Goal: Information Seeking & Learning: Understand process/instructions

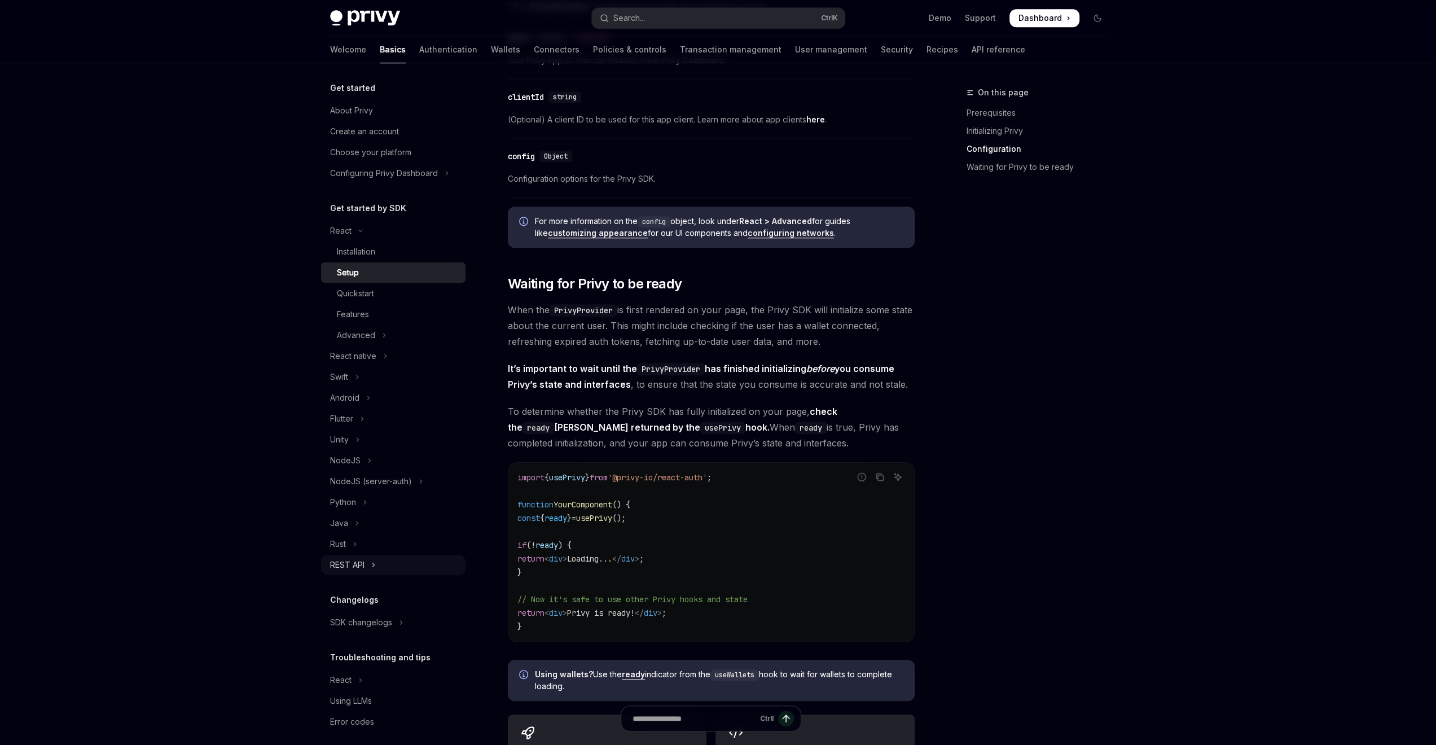
click at [362, 567] on div "REST API" at bounding box center [347, 565] width 34 height 14
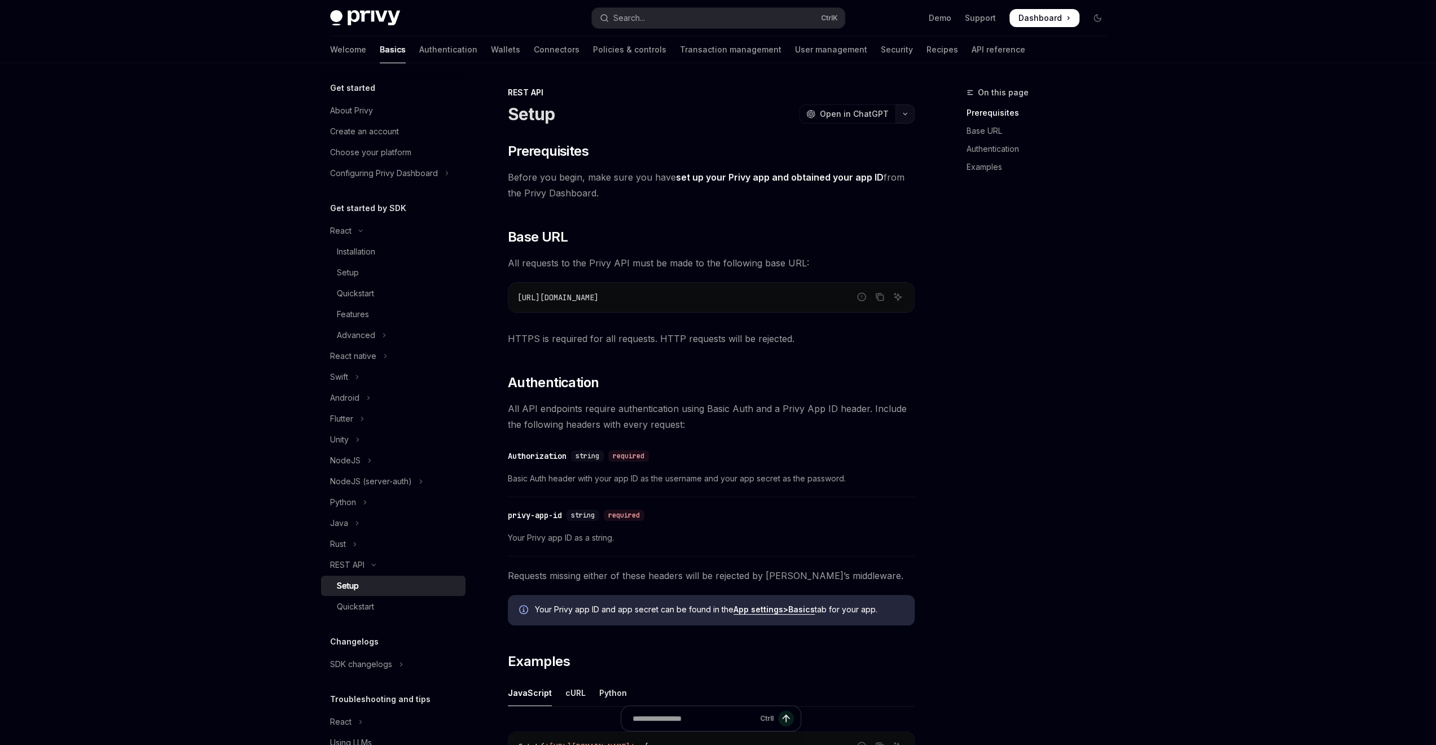
click at [914, 113] on button "button" at bounding box center [905, 113] width 19 height 19
click at [342, 109] on div "About Privy" at bounding box center [351, 111] width 43 height 14
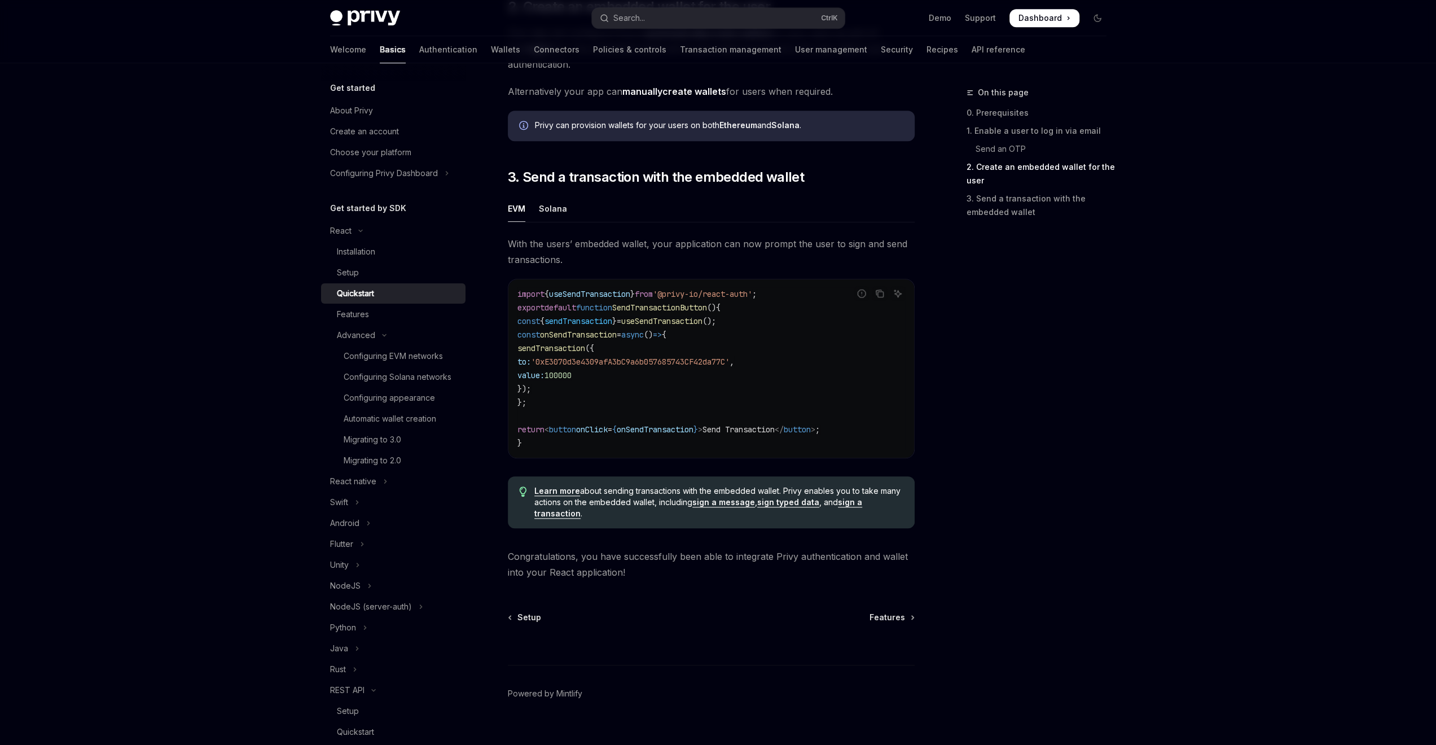
scroll to position [903, 0]
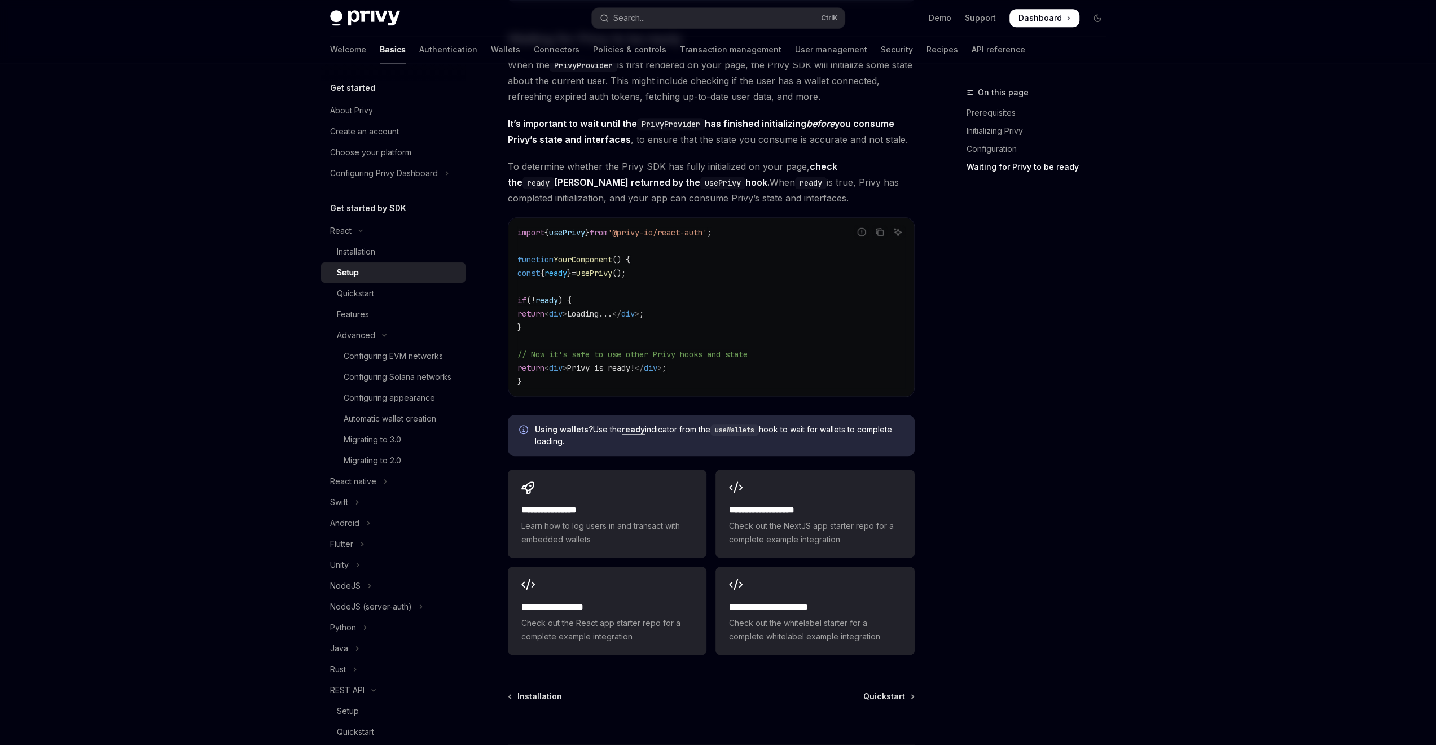
scroll to position [1202, 0]
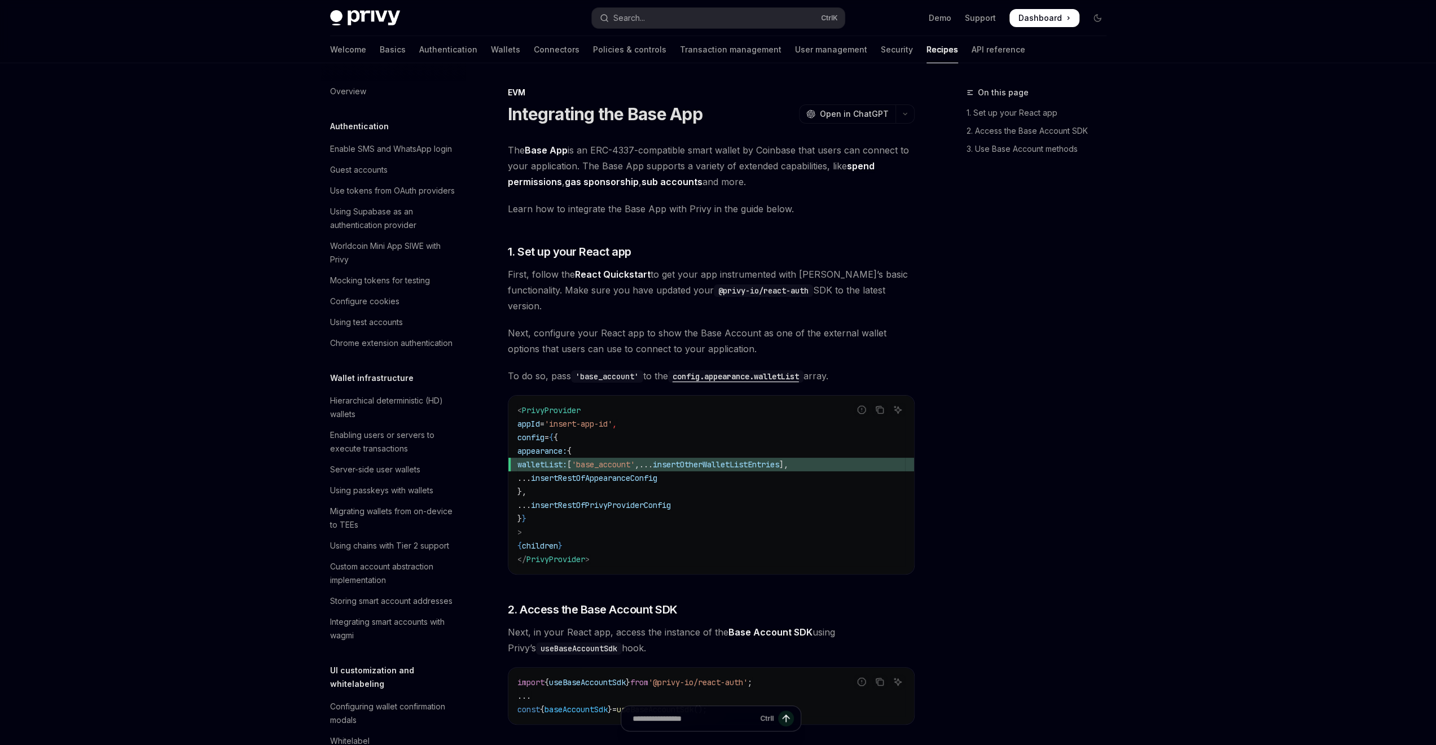
scroll to position [1, 0]
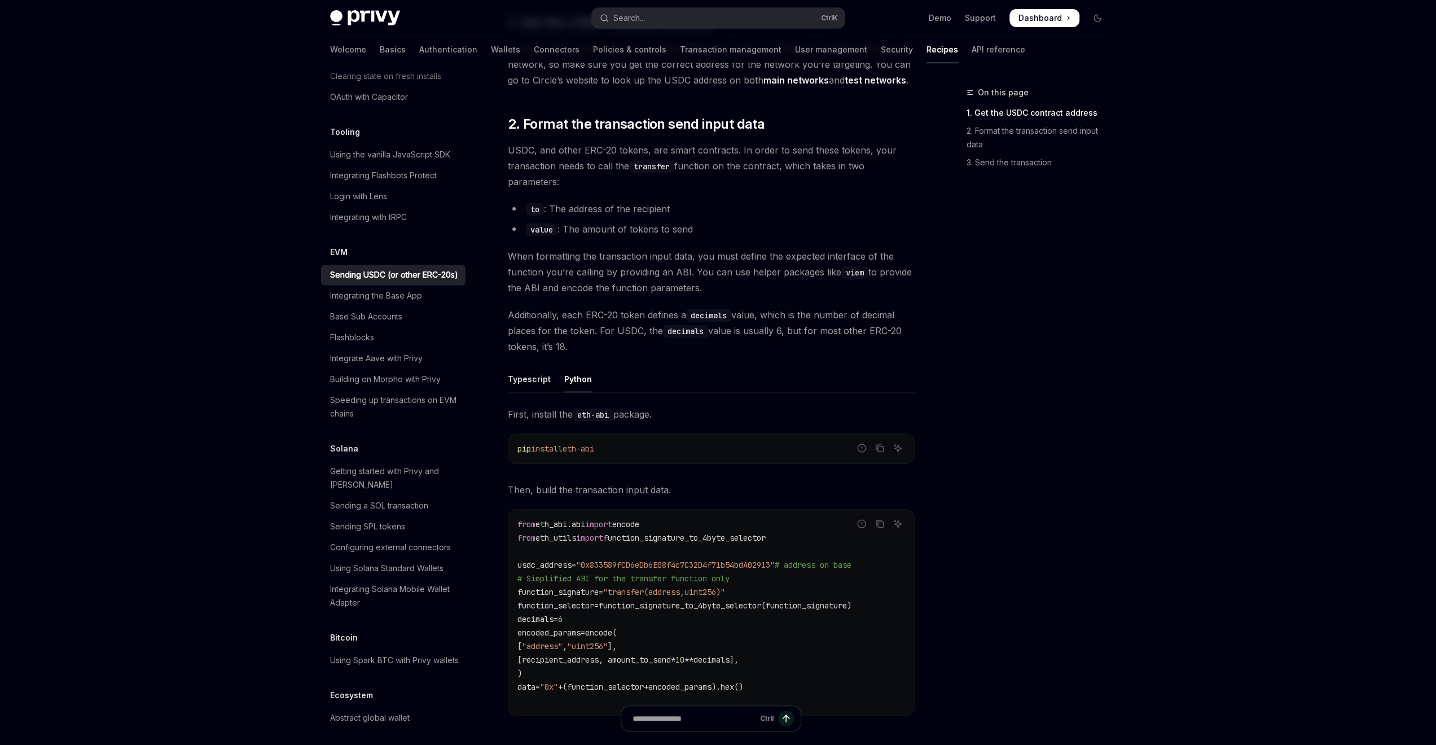
type textarea "*"
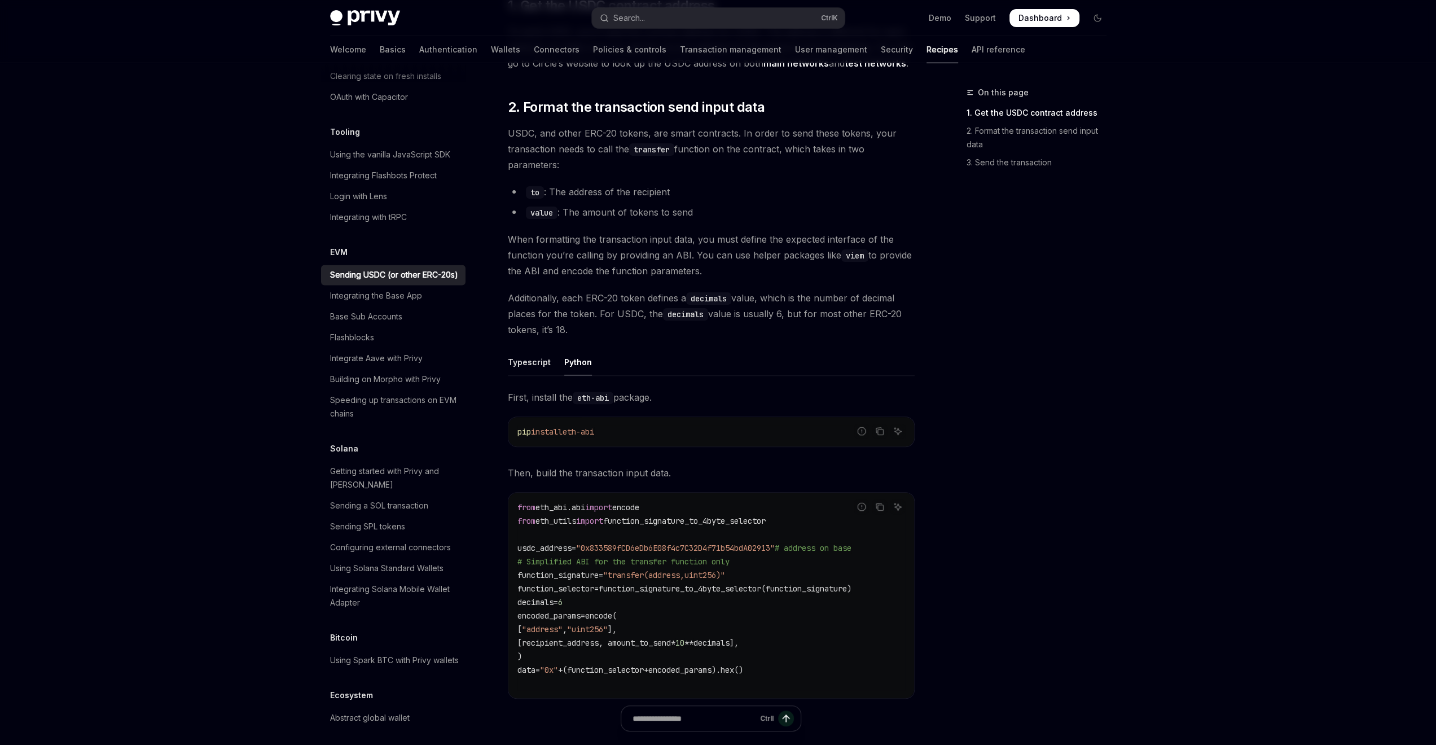
scroll to position [226, 0]
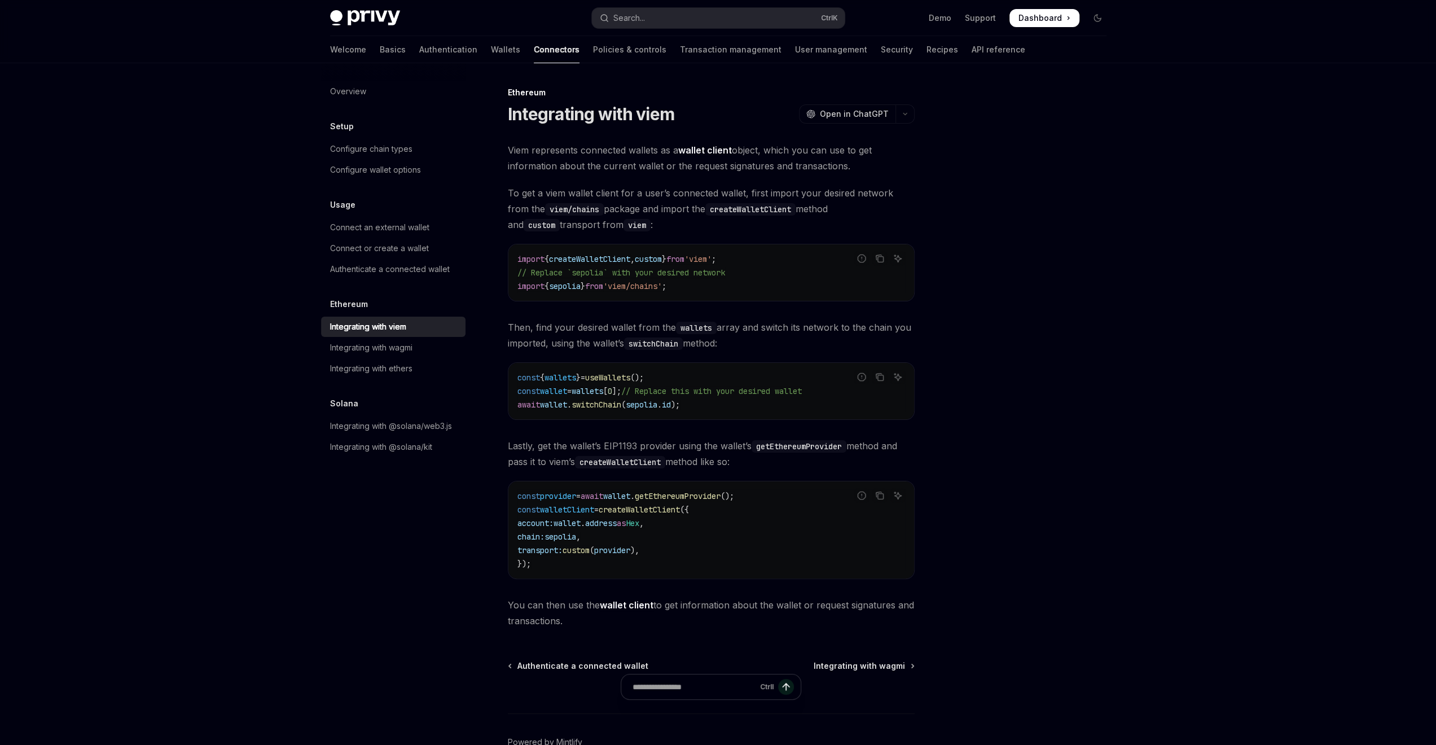
click at [1030, 20] on span "Dashboard" at bounding box center [1040, 17] width 43 height 11
click at [491, 52] on link "Wallets" at bounding box center [505, 49] width 29 height 27
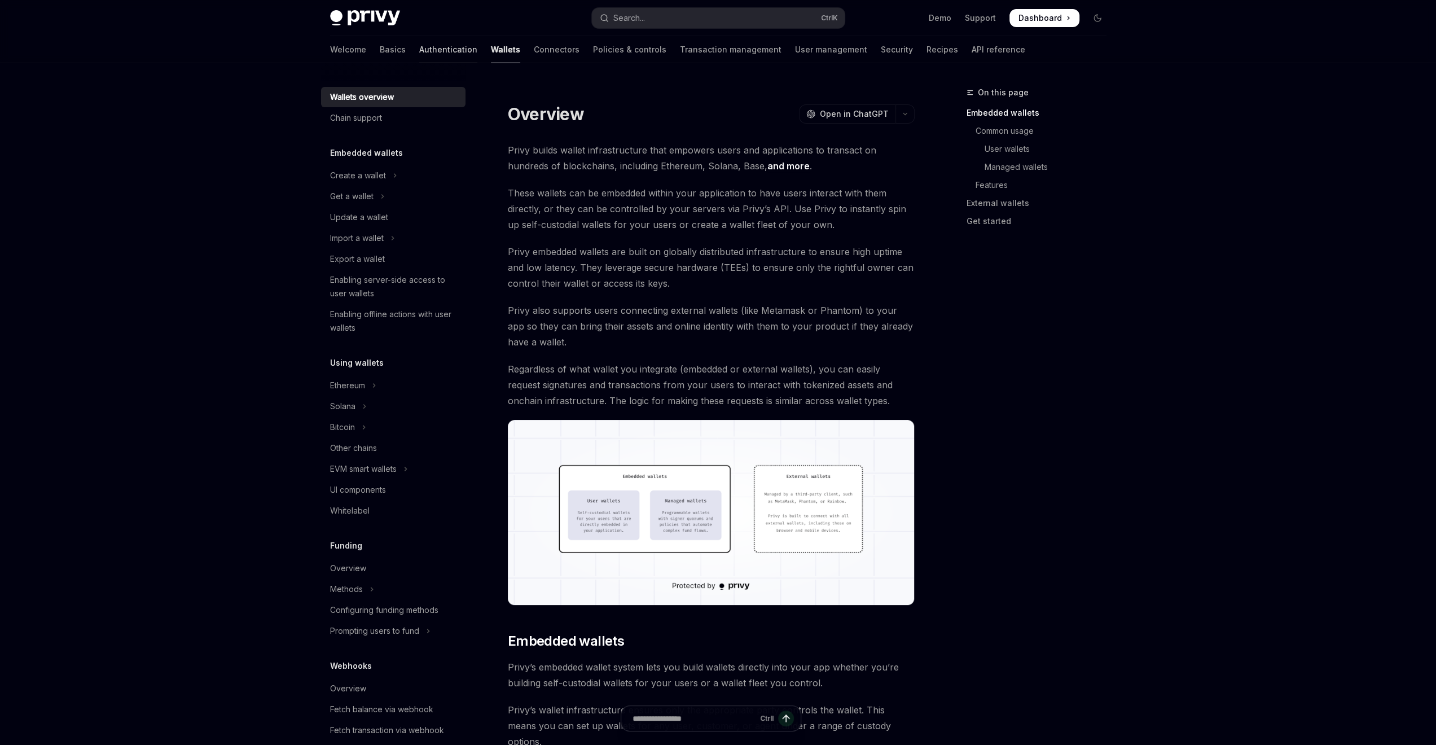
click at [419, 45] on link "Authentication" at bounding box center [448, 49] width 58 height 27
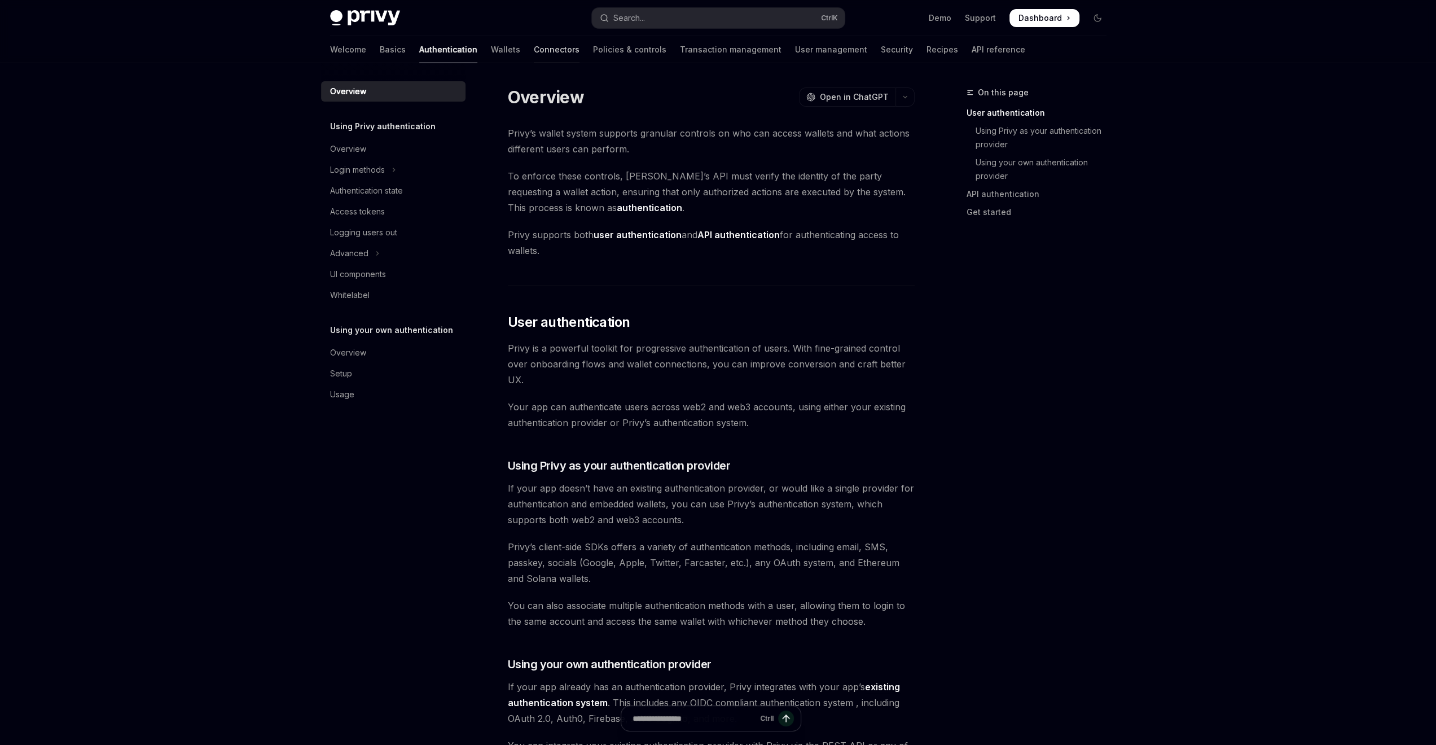
click at [534, 50] on link "Connectors" at bounding box center [557, 49] width 46 height 27
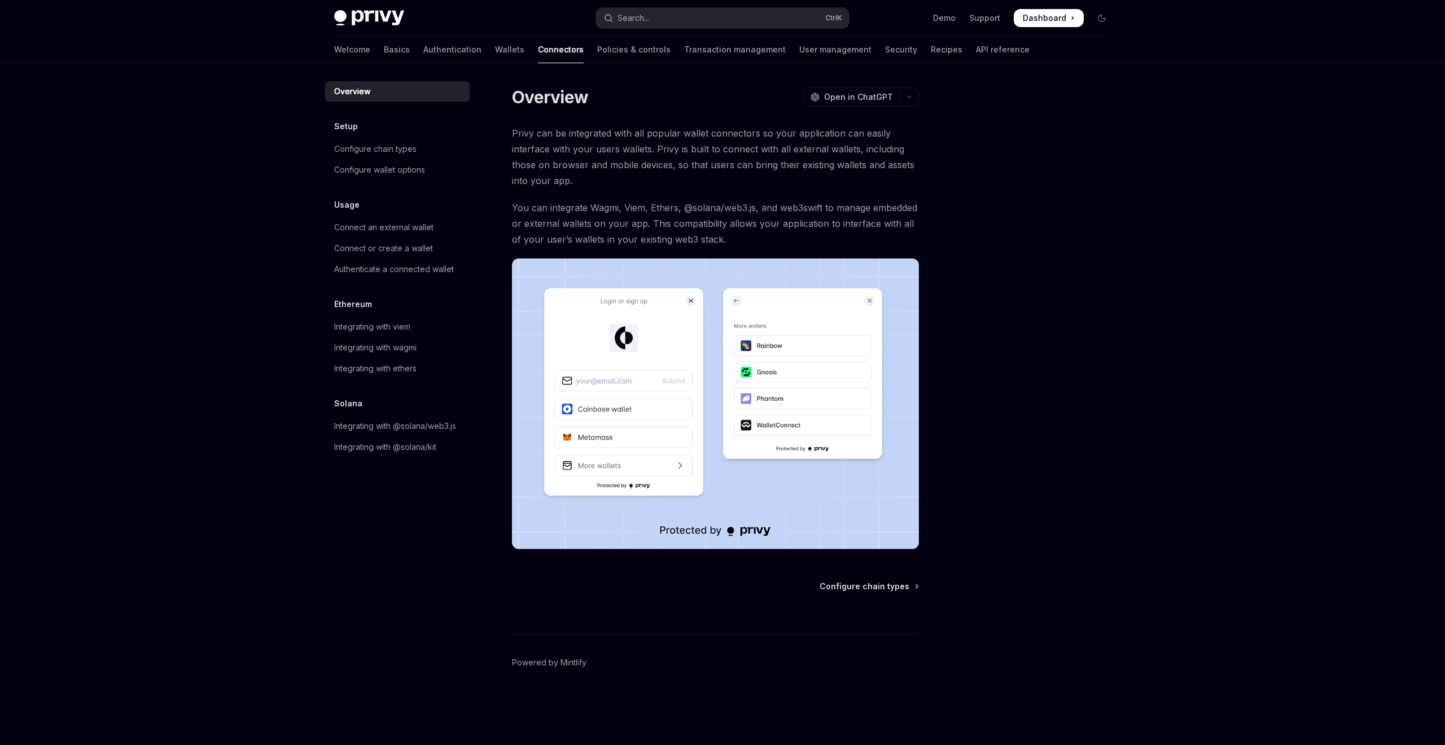
click at [538, 50] on div "Welcome Basics Authentication Wallets Connectors Policies & controls Transactio…" at bounding box center [681, 49] width 695 height 27
click at [389, 156] on link "Configure chain types" at bounding box center [397, 149] width 144 height 20
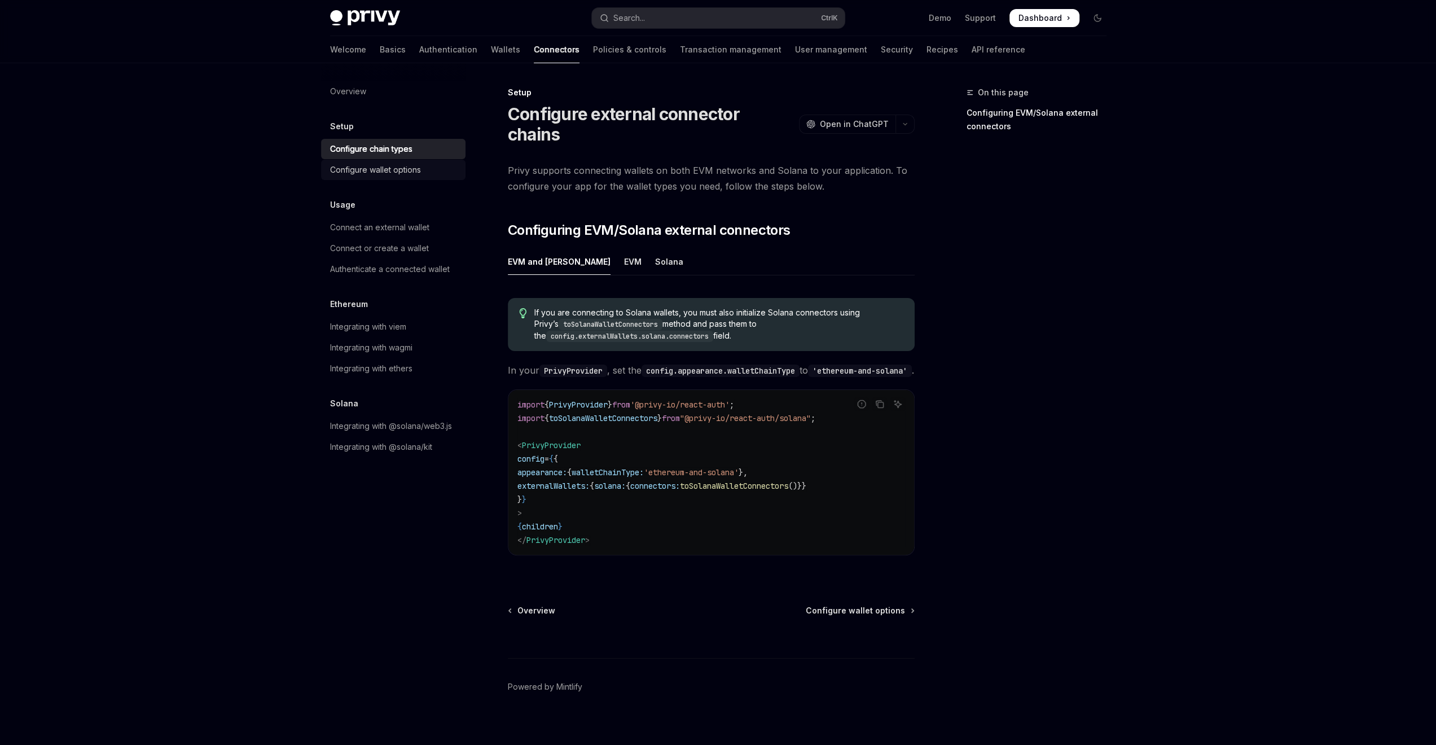
click at [349, 170] on div "Configure wallet options" at bounding box center [375, 170] width 91 height 14
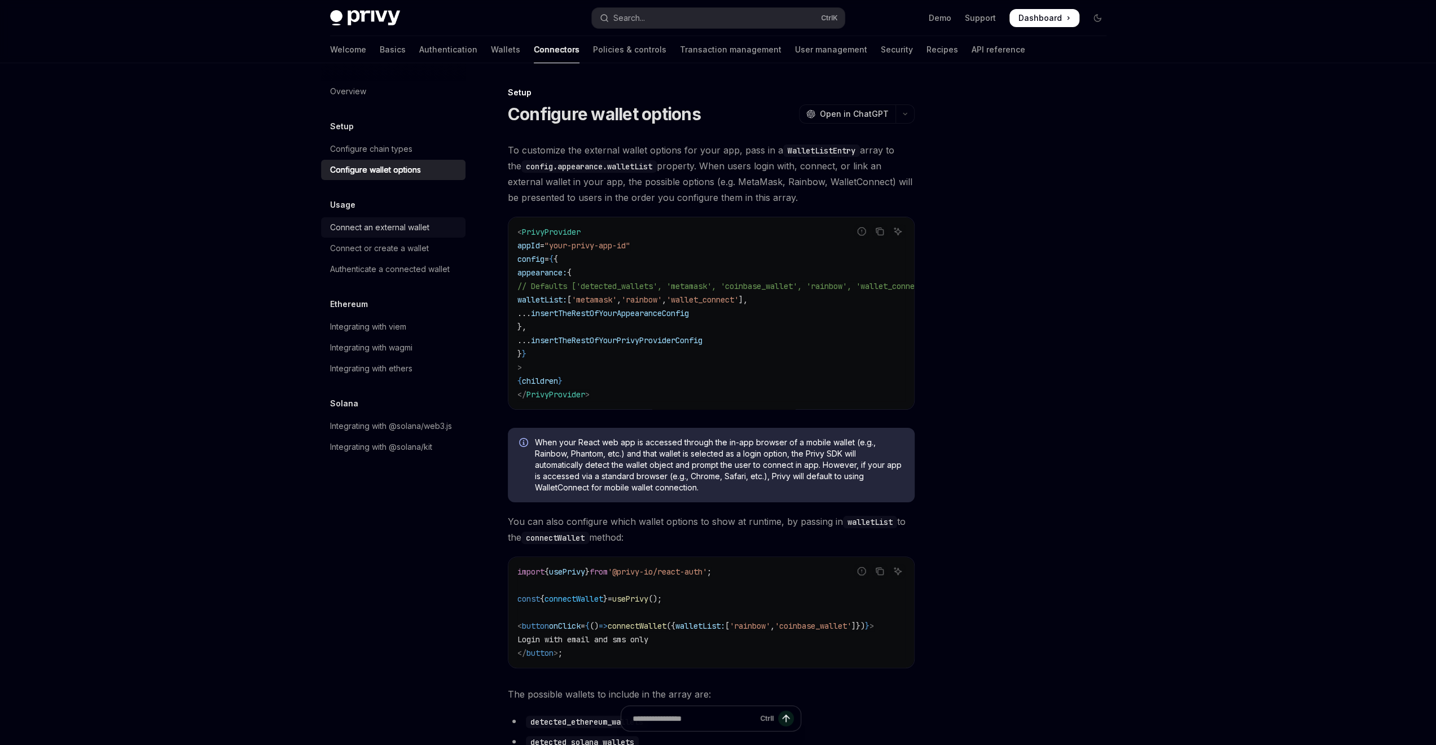
click at [372, 222] on div "Connect an external wallet" at bounding box center [379, 228] width 99 height 14
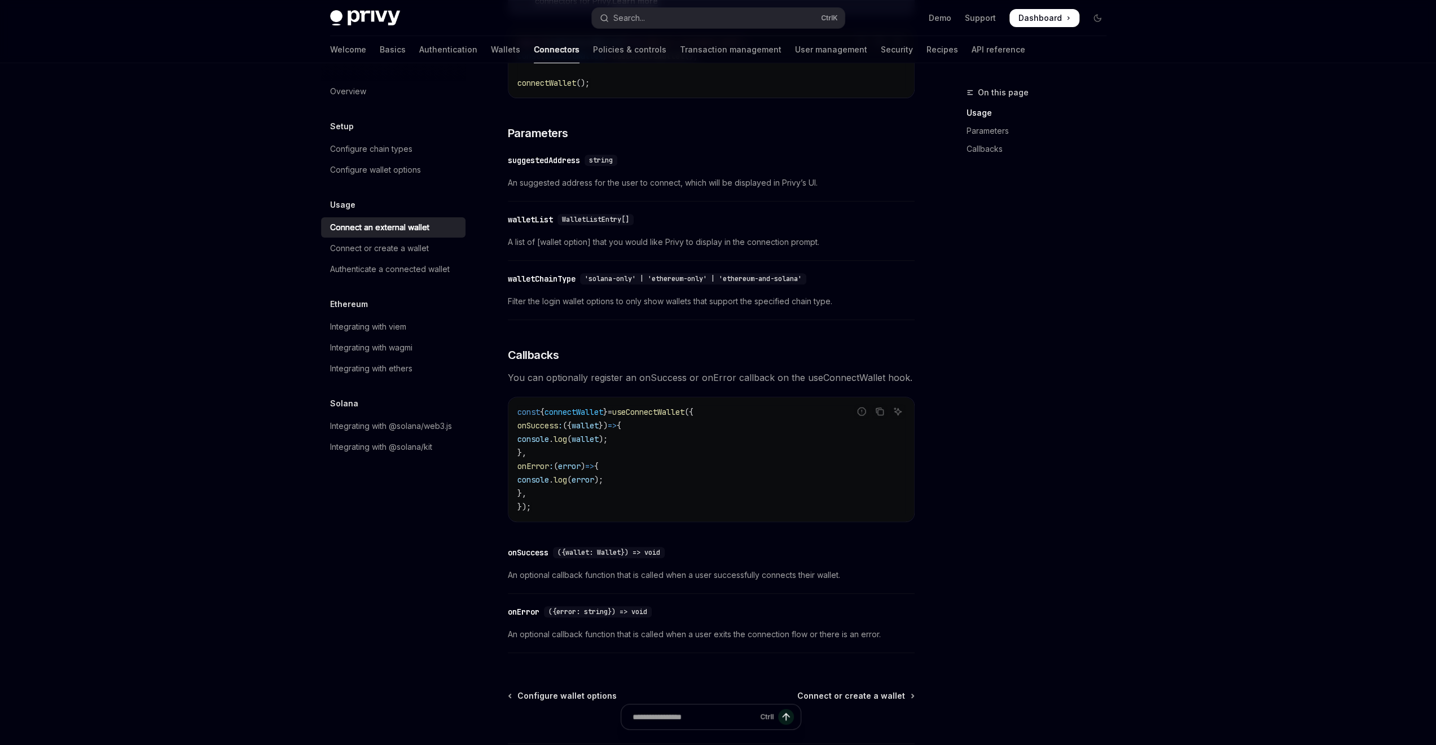
scroll to position [395, 0]
click at [393, 258] on link "Connect or create a wallet" at bounding box center [393, 248] width 144 height 20
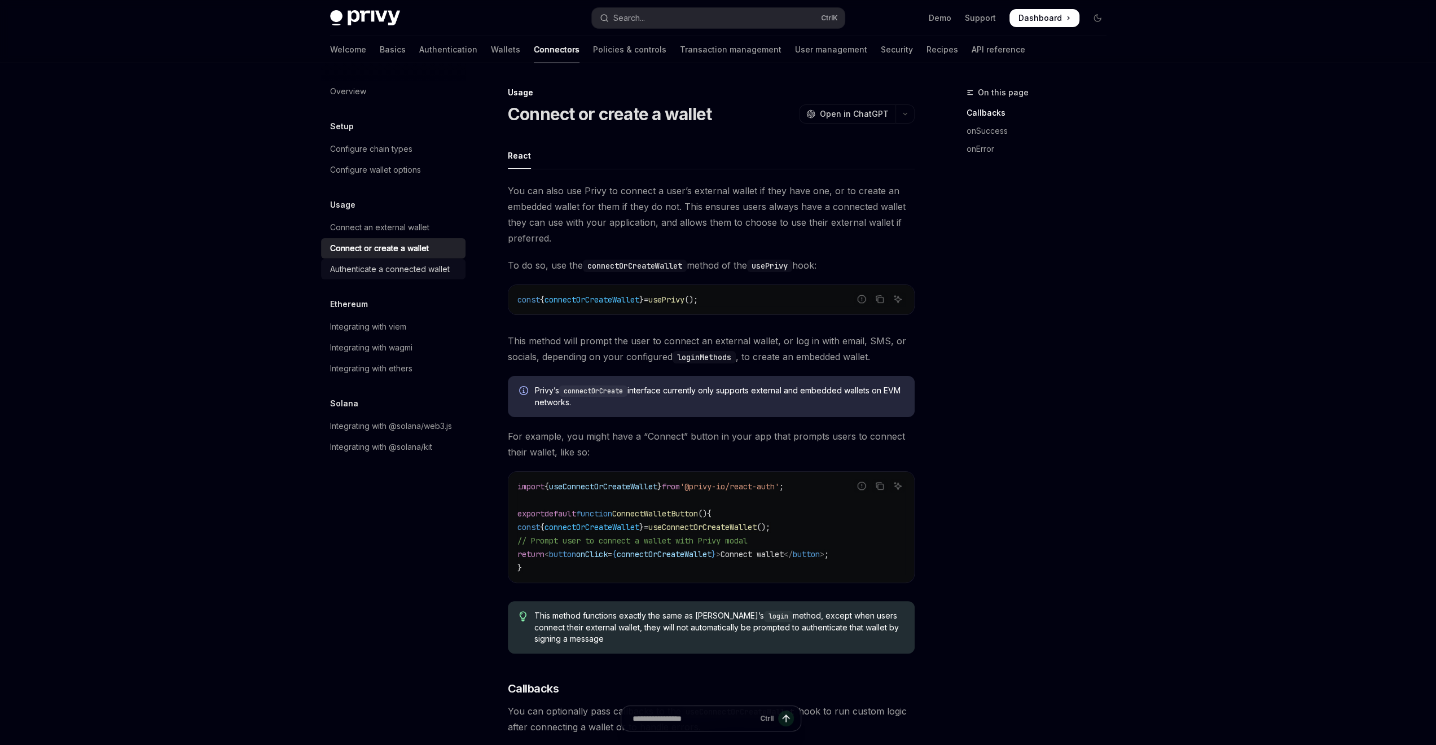
click at [393, 263] on link "Authenticate a connected wallet" at bounding box center [393, 269] width 144 height 20
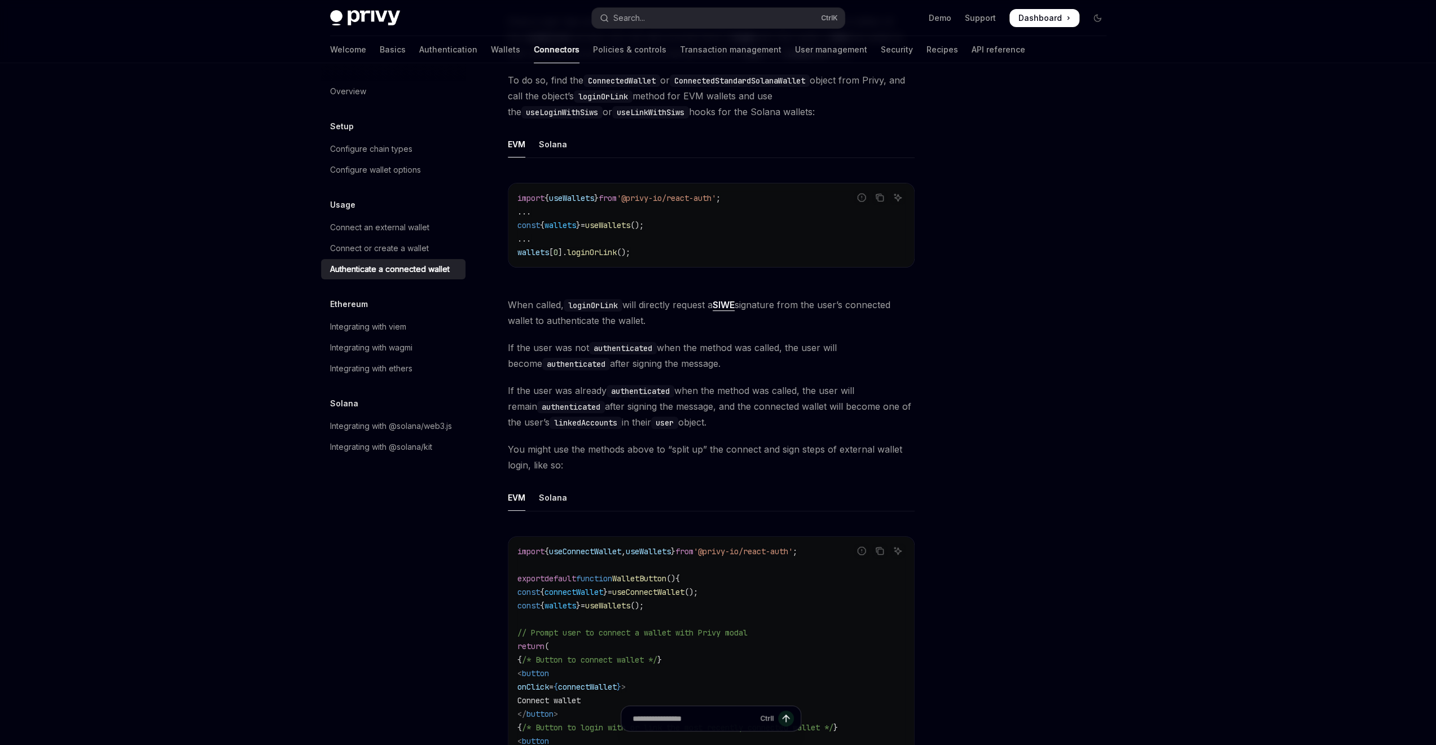
scroll to position [451, 0]
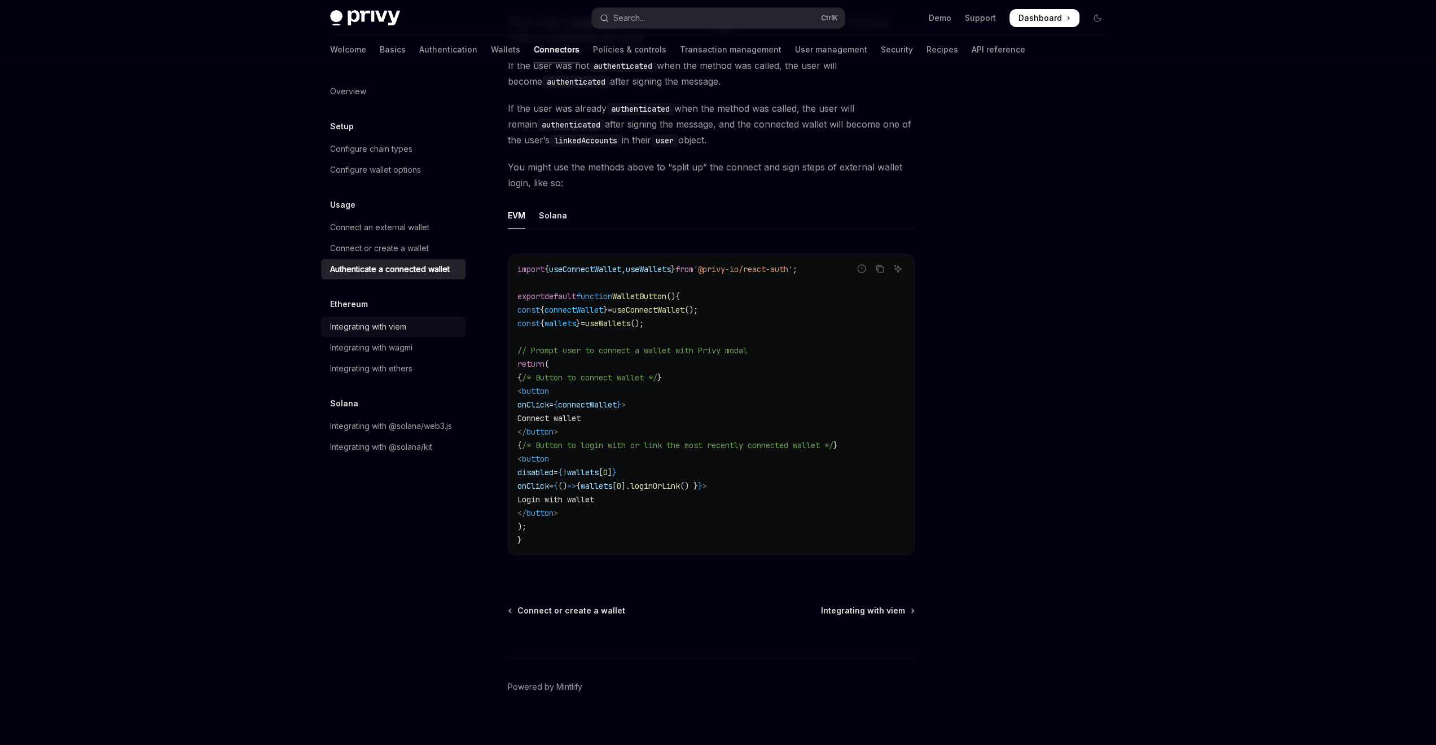
click at [406, 324] on div "Integrating with viem" at bounding box center [368, 327] width 76 height 14
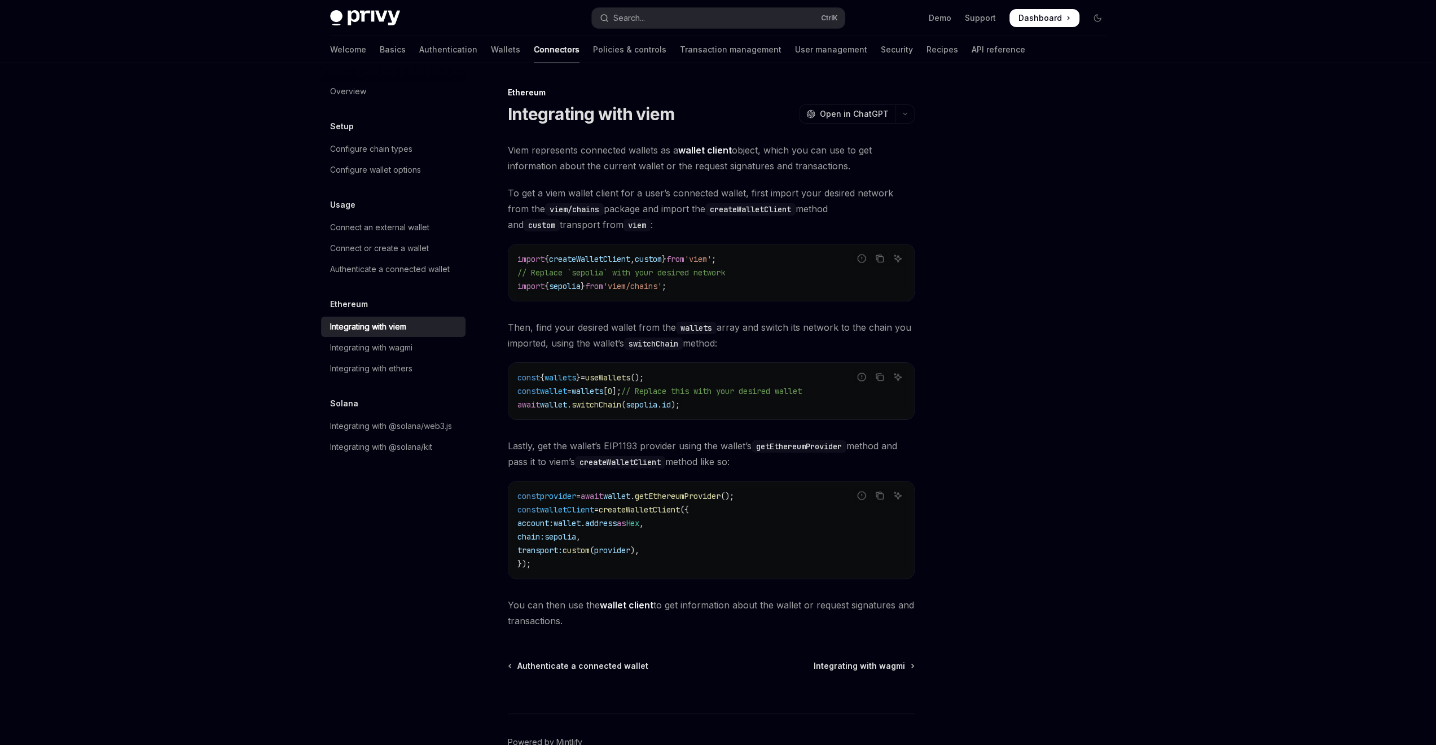
type textarea "*"
